Goal: Register for event/course

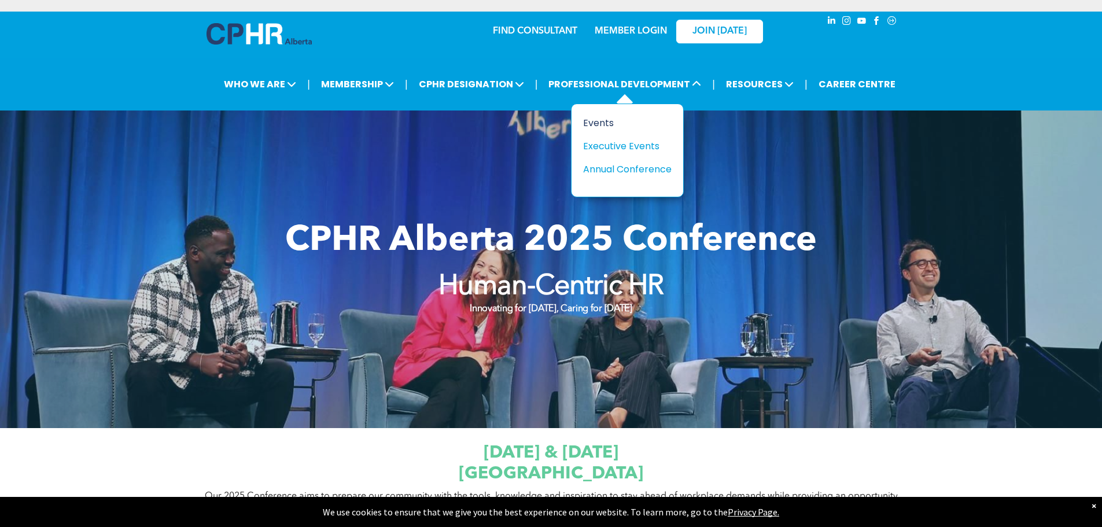
click at [594, 121] on div "Events" at bounding box center [623, 123] width 80 height 14
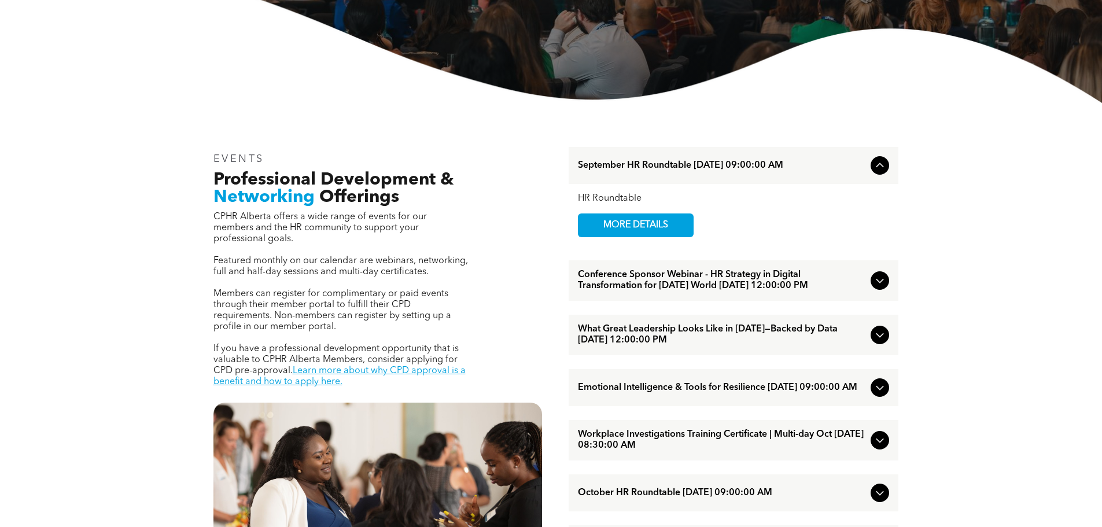
scroll to position [174, 0]
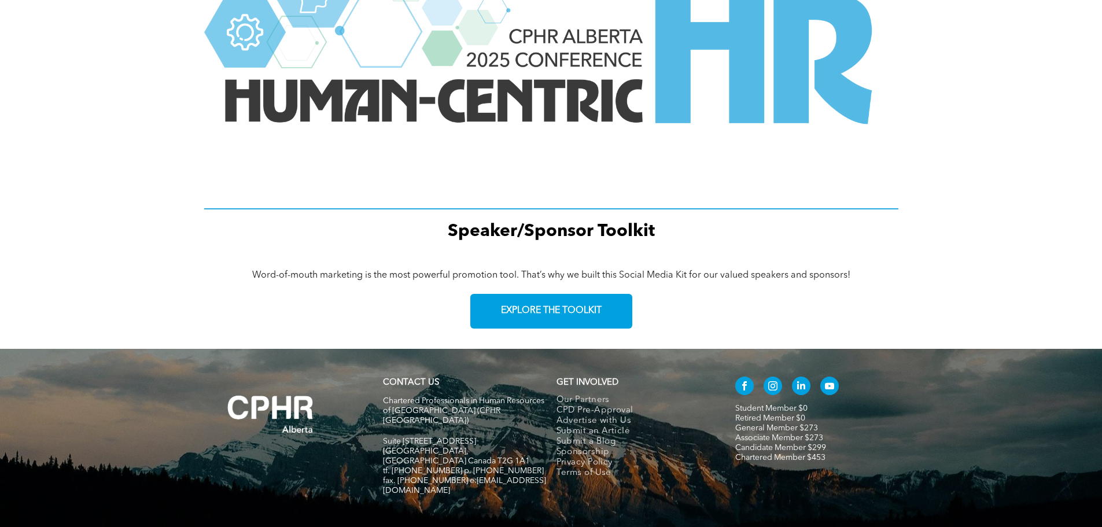
scroll to position [1603, 0]
